Goal: Check status: Check status

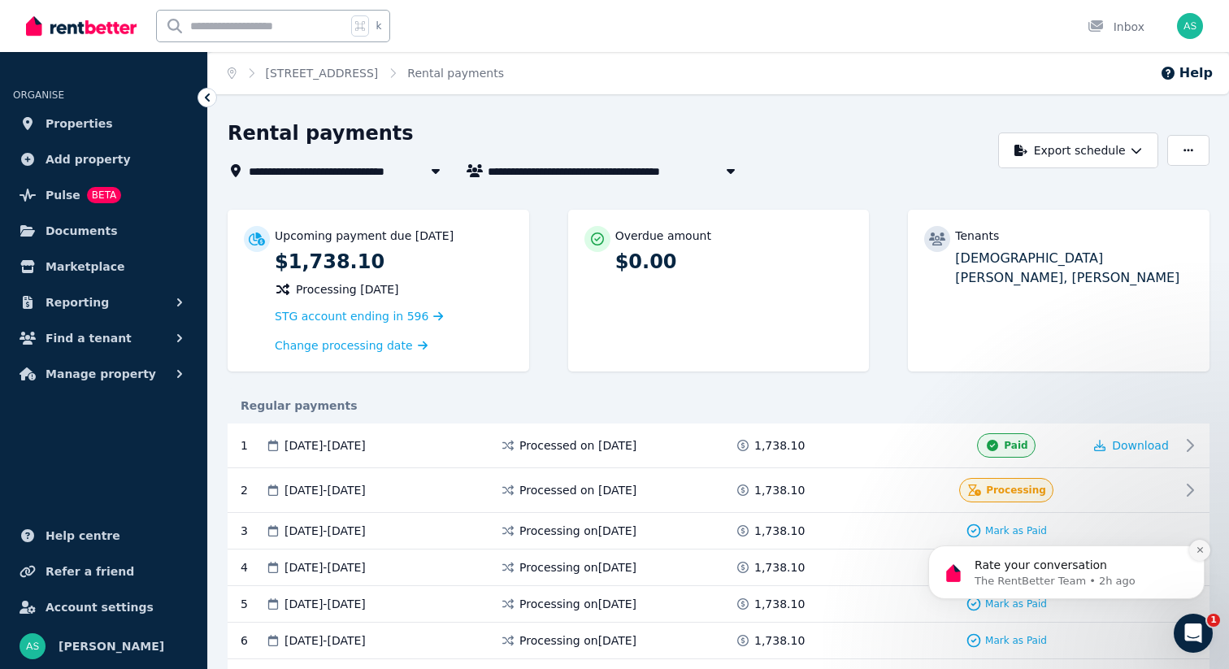
click at [1200, 553] on icon "Dismiss notification" at bounding box center [1199, 549] width 9 height 9
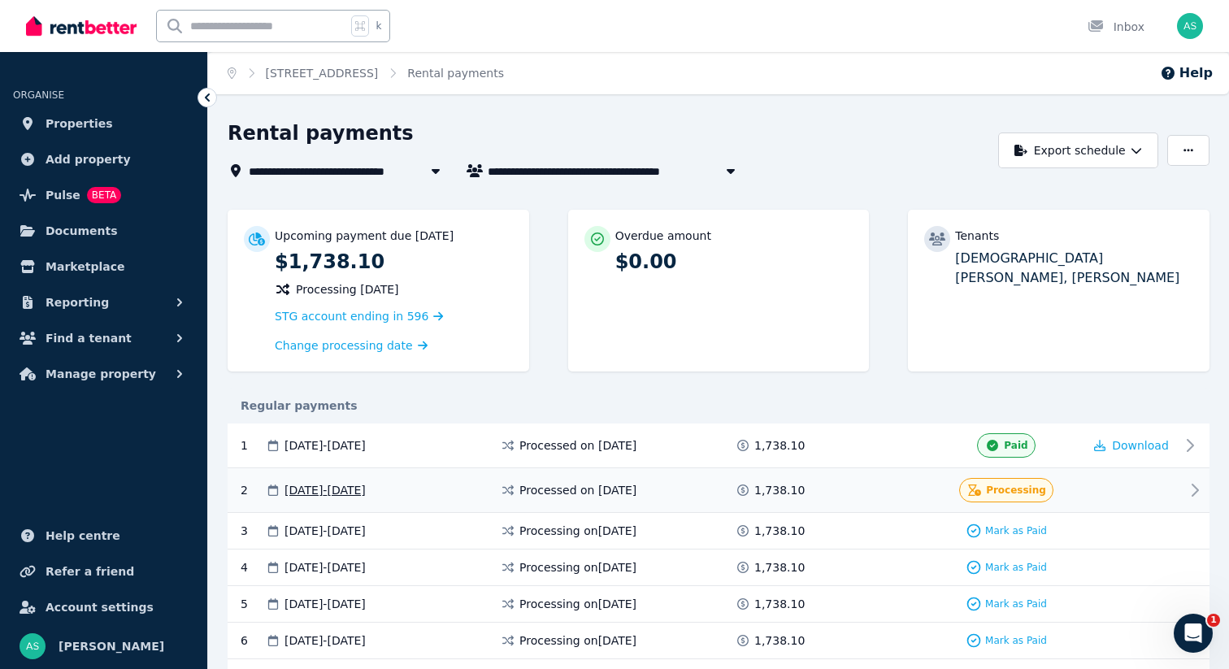
click at [1177, 487] on div at bounding box center [1131, 490] width 98 height 24
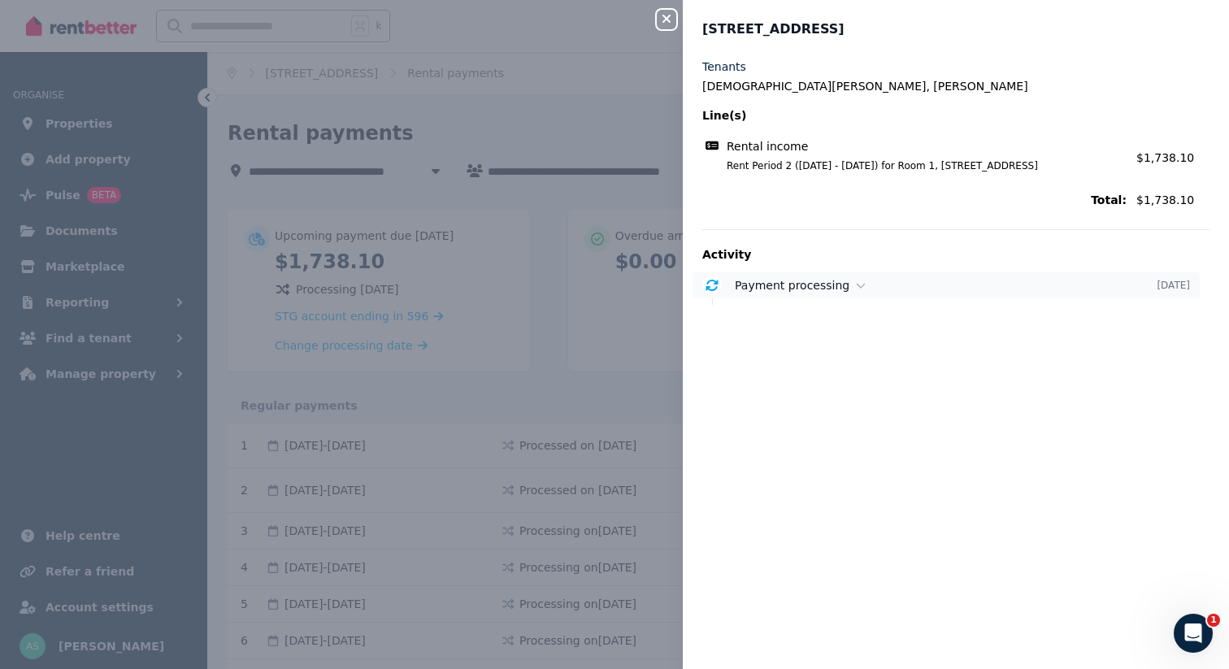
click at [834, 292] on span "Payment processing" at bounding box center [792, 285] width 115 height 13
click at [642, 389] on div "Close panel Room 1, Unit 4 Level 3/[GEOGRAPHIC_DATA] [PERSON_NAME], [PERSON_NAM…" at bounding box center [614, 334] width 1229 height 669
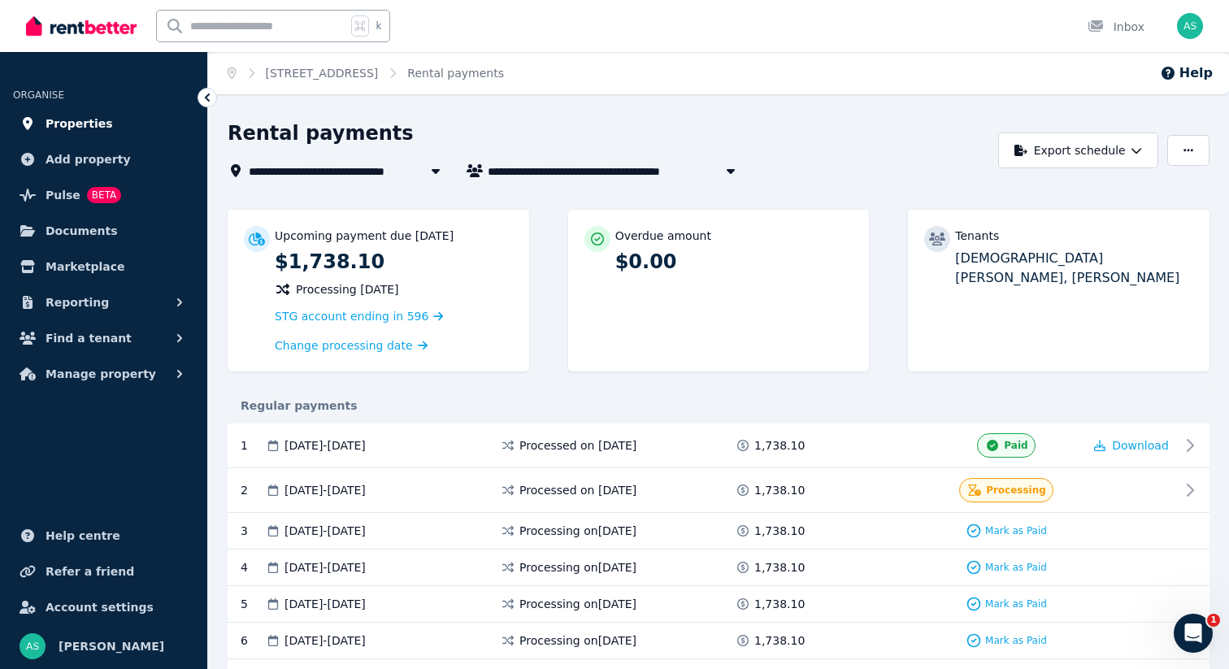
click at [73, 128] on span "Properties" at bounding box center [79, 124] width 67 height 20
